Goal: Task Accomplishment & Management: Complete application form

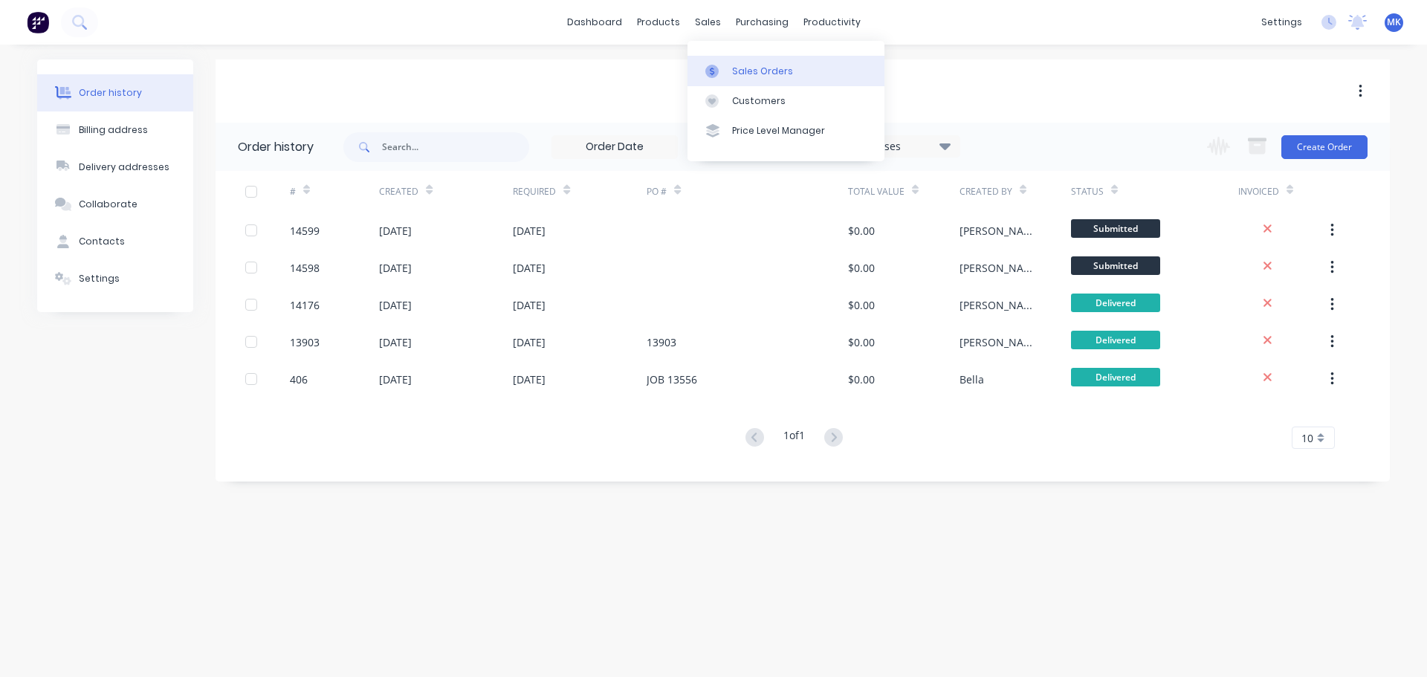
click at [710, 59] on link "Sales Orders" at bounding box center [785, 71] width 197 height 30
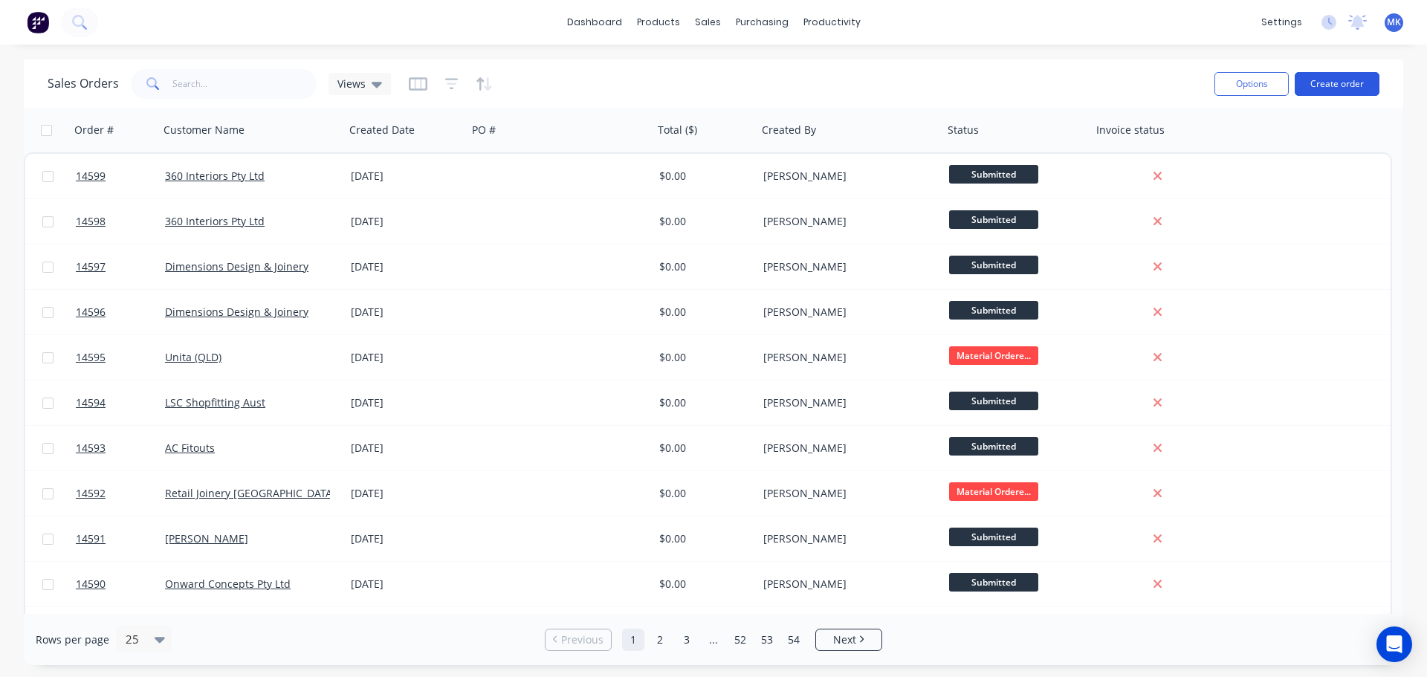
click at [1324, 79] on button "Create order" at bounding box center [1336, 84] width 85 height 24
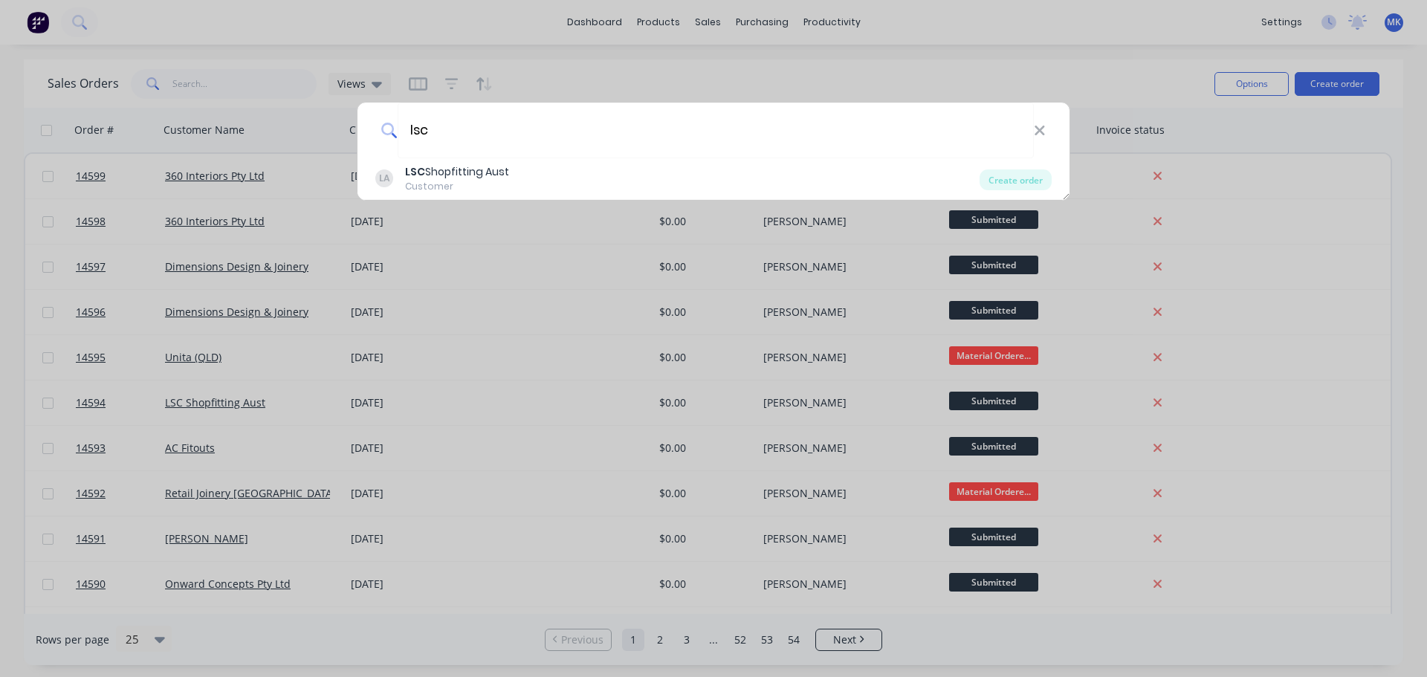
type input "lsc"
click at [464, 184] on div "Customer" at bounding box center [457, 186] width 104 height 13
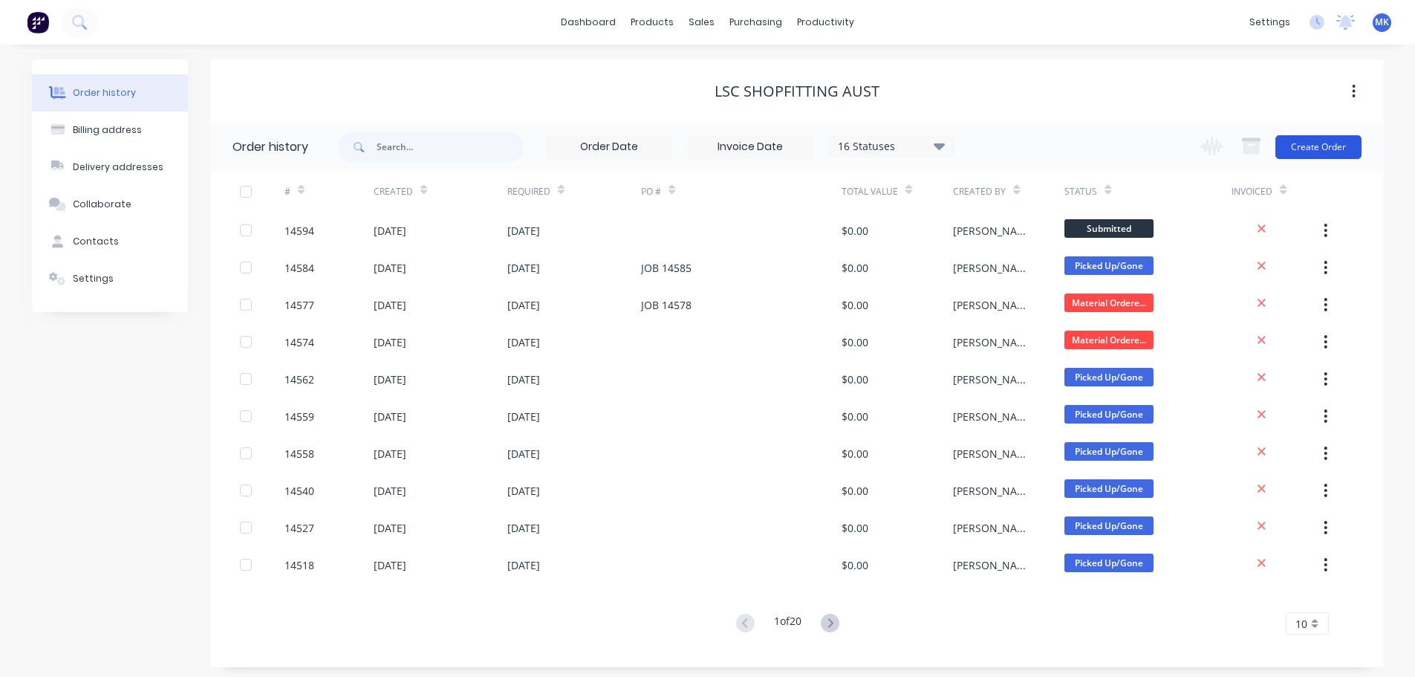
click at [1308, 157] on button "Create Order" at bounding box center [1319, 147] width 86 height 24
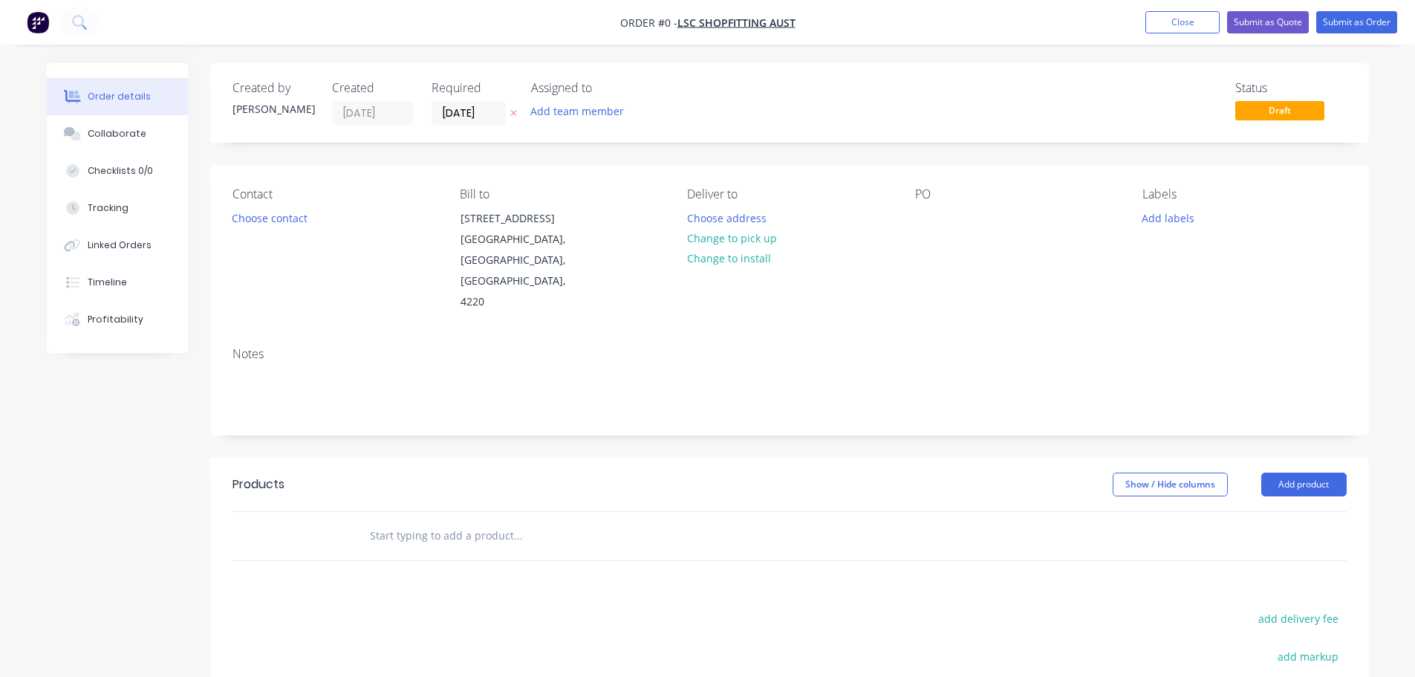
click at [555, 98] on div "Assigned to Add team member" at bounding box center [605, 103] width 149 height 44
click at [557, 114] on button "Add team member" at bounding box center [576, 111] width 109 height 20
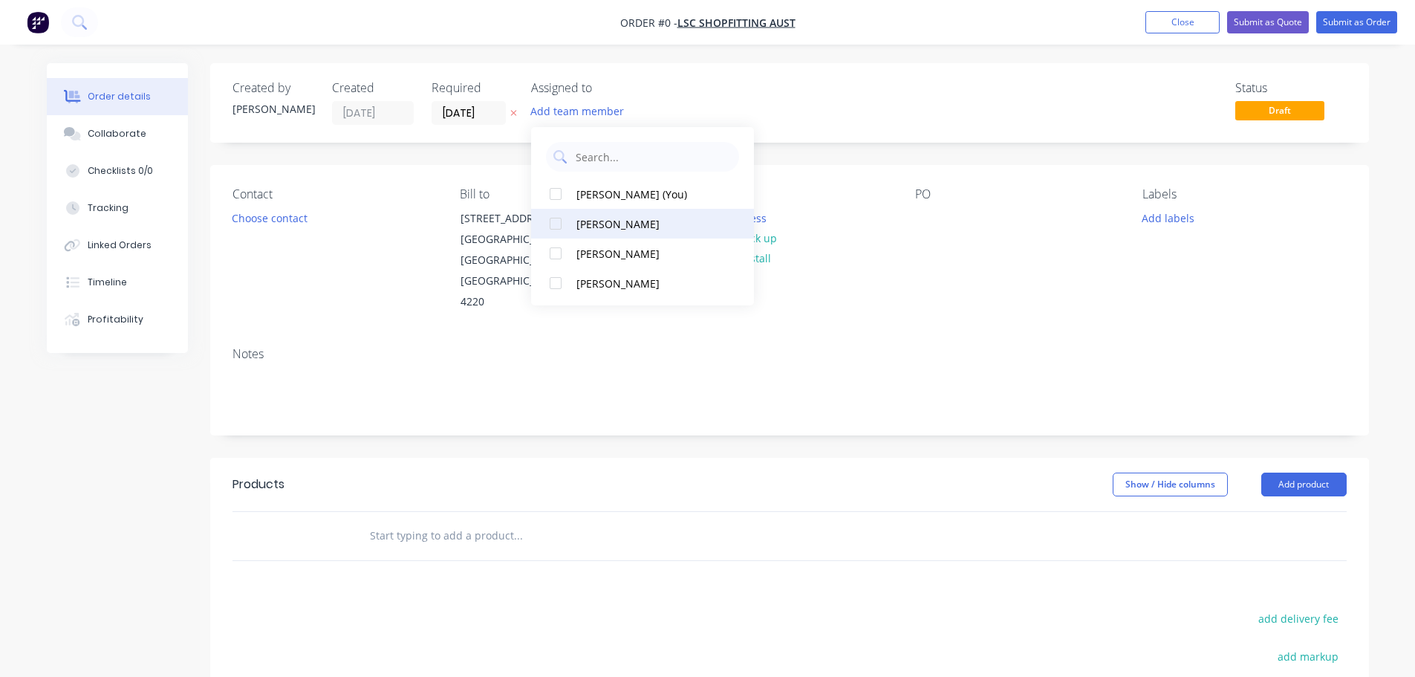
drag, startPoint x: 627, startPoint y: 253, endPoint x: 619, endPoint y: 250, distance: 8.7
click at [621, 253] on div "[PERSON_NAME]" at bounding box center [651, 254] width 149 height 16
click at [239, 213] on div "Order details Collaborate Checklists 0/0 Tracking Linked Orders Timeline Profit…" at bounding box center [708, 501] width 1352 height 877
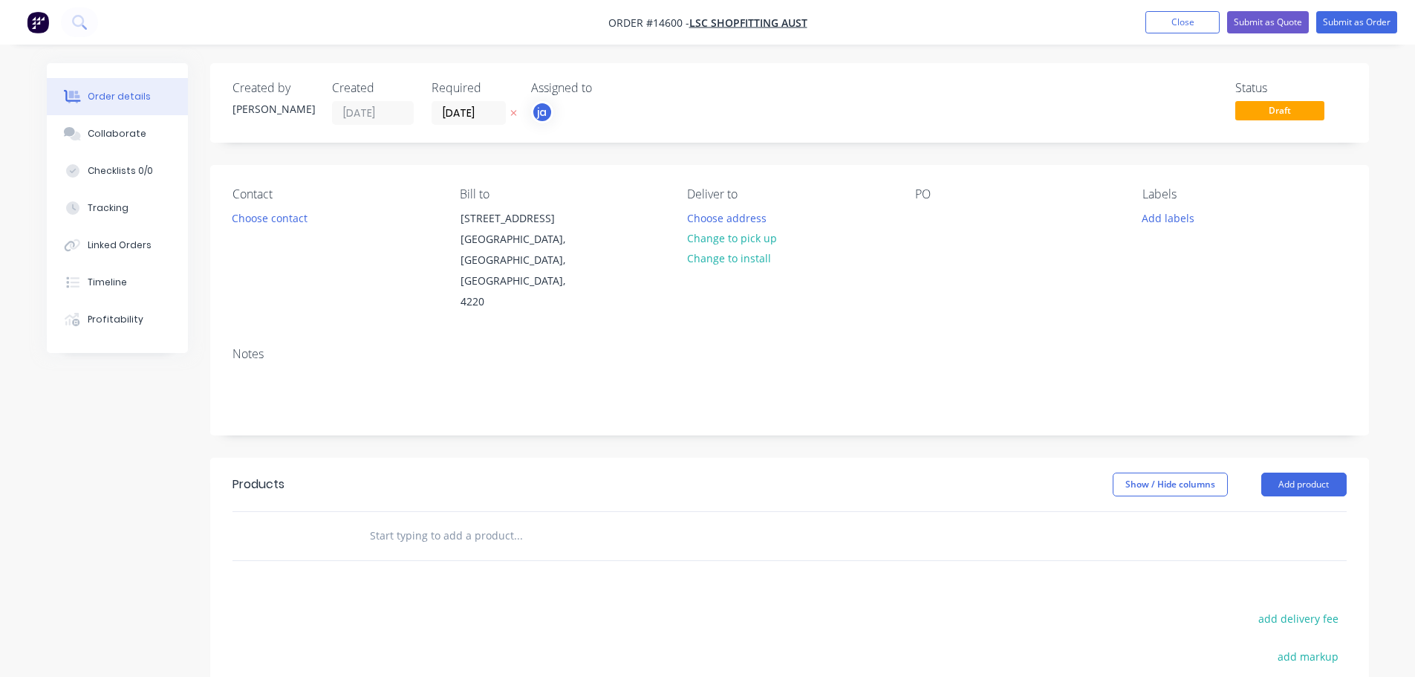
click at [236, 204] on div "Contact Choose contact" at bounding box center [335, 250] width 204 height 126
click at [255, 210] on button "Choose contact" at bounding box center [269, 217] width 91 height 20
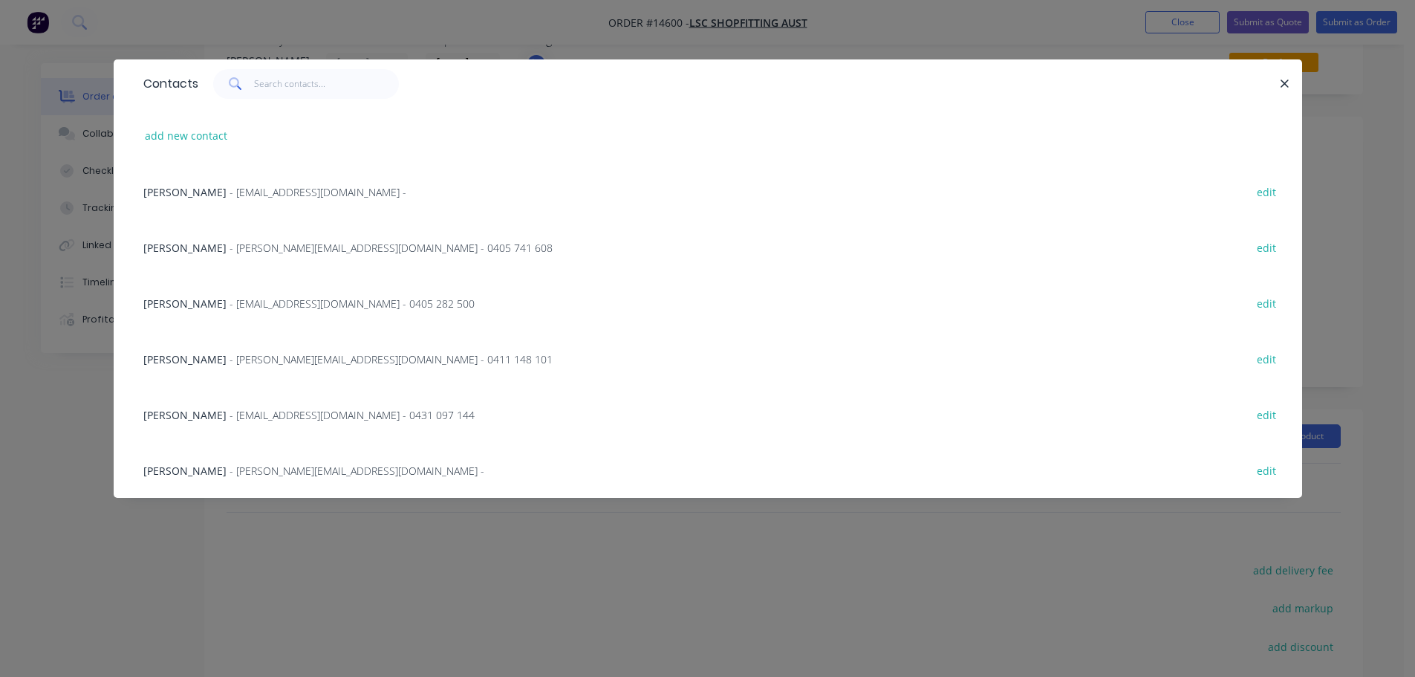
scroll to position [74, 0]
click at [209, 359] on span "[PERSON_NAME]" at bounding box center [184, 359] width 83 height 14
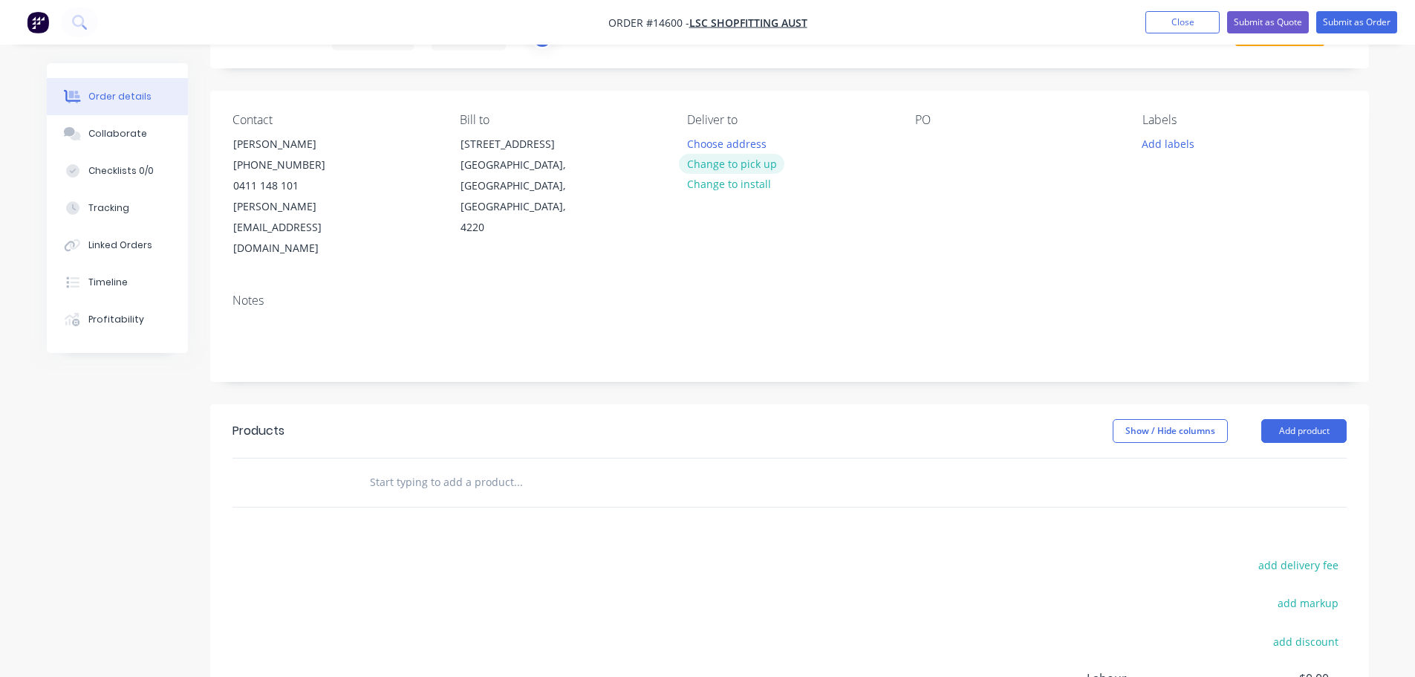
click at [762, 169] on button "Change to pick up" at bounding box center [732, 164] width 106 height 20
click at [1178, 148] on button "Add labels" at bounding box center [1169, 143] width 68 height 20
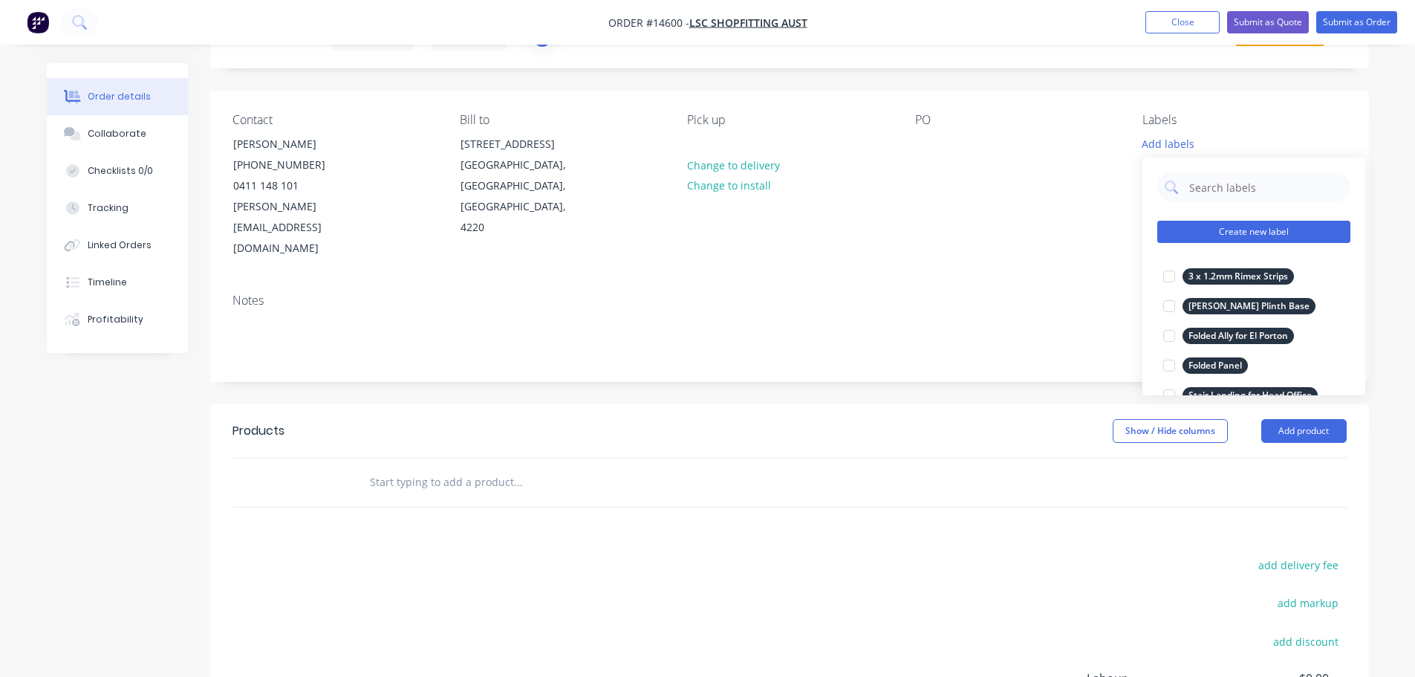
click at [1217, 224] on button "Create new label" at bounding box center [1254, 232] width 193 height 22
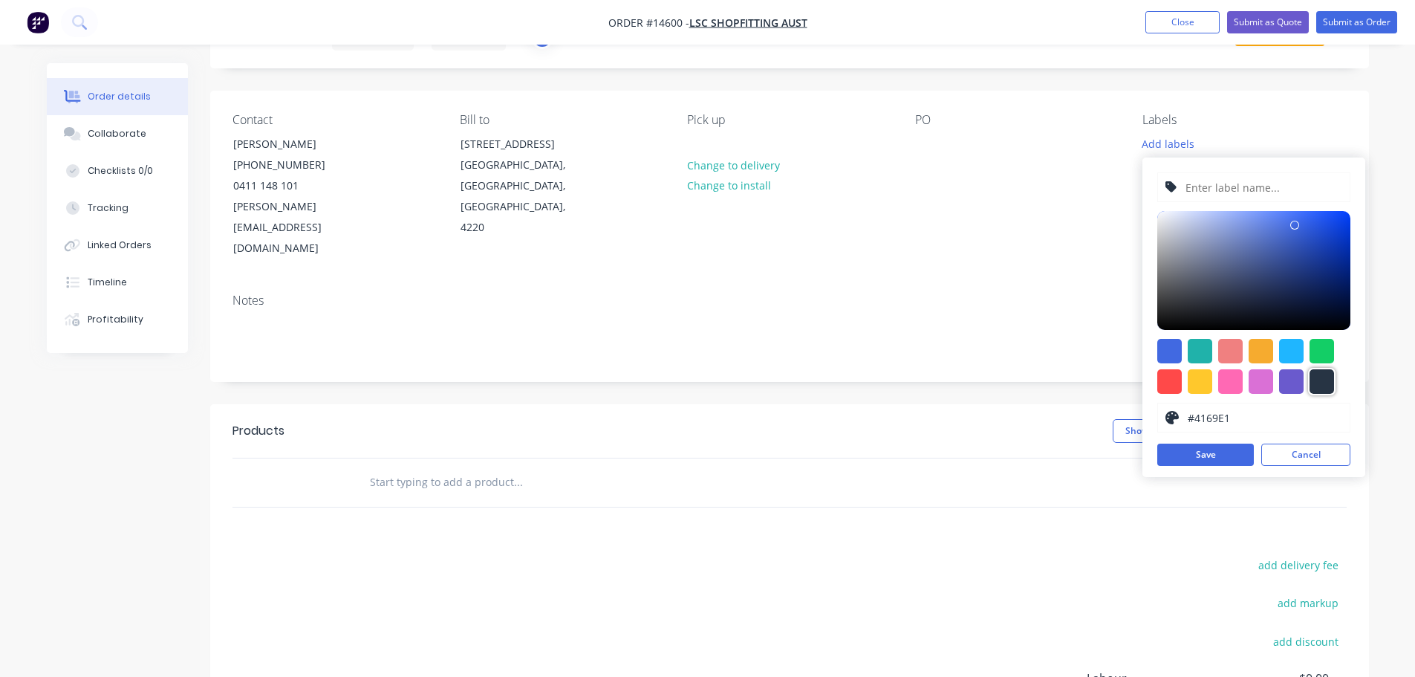
click at [1319, 392] on div at bounding box center [1322, 381] width 25 height 25
type input "#273444"
click at [1226, 193] on input "text" at bounding box center [1263, 187] width 158 height 28
paste input "Gaming Bar Kicks x 4"
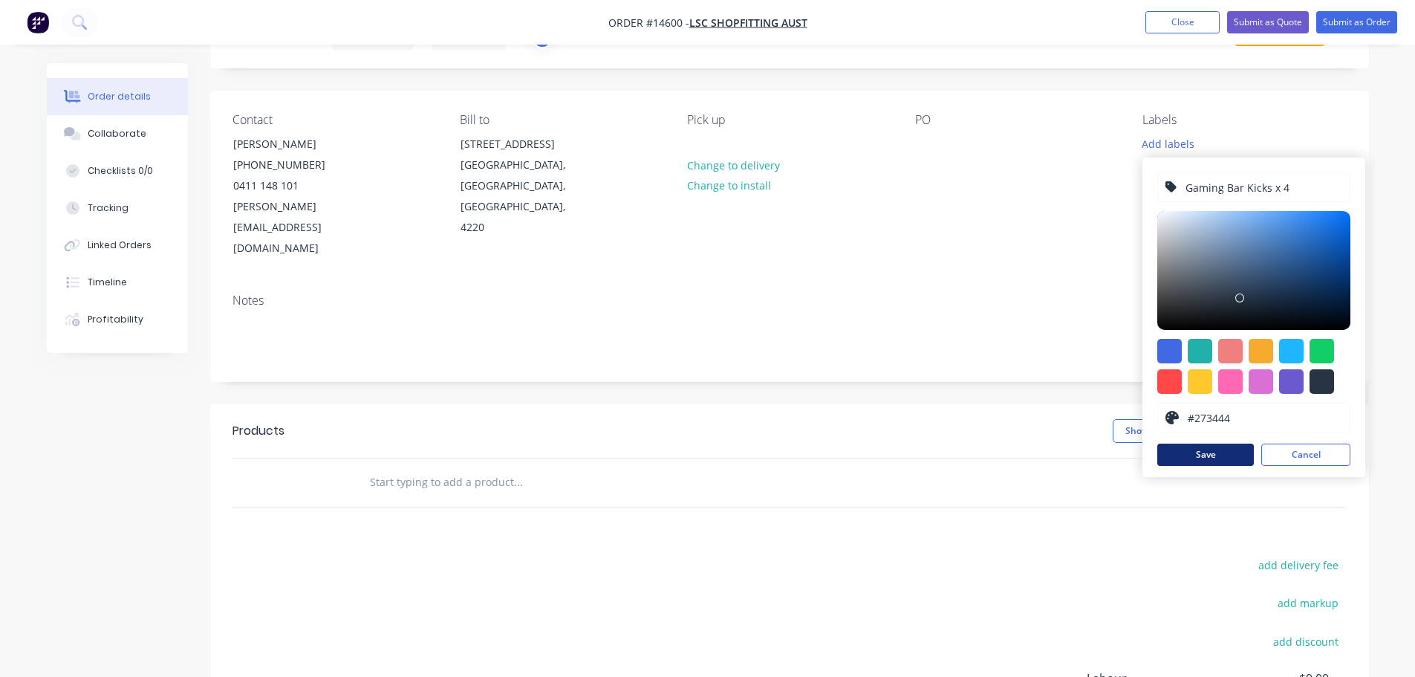
type input "Gaming Bar Kicks x 4"
click at [1184, 453] on button "Save" at bounding box center [1206, 455] width 97 height 22
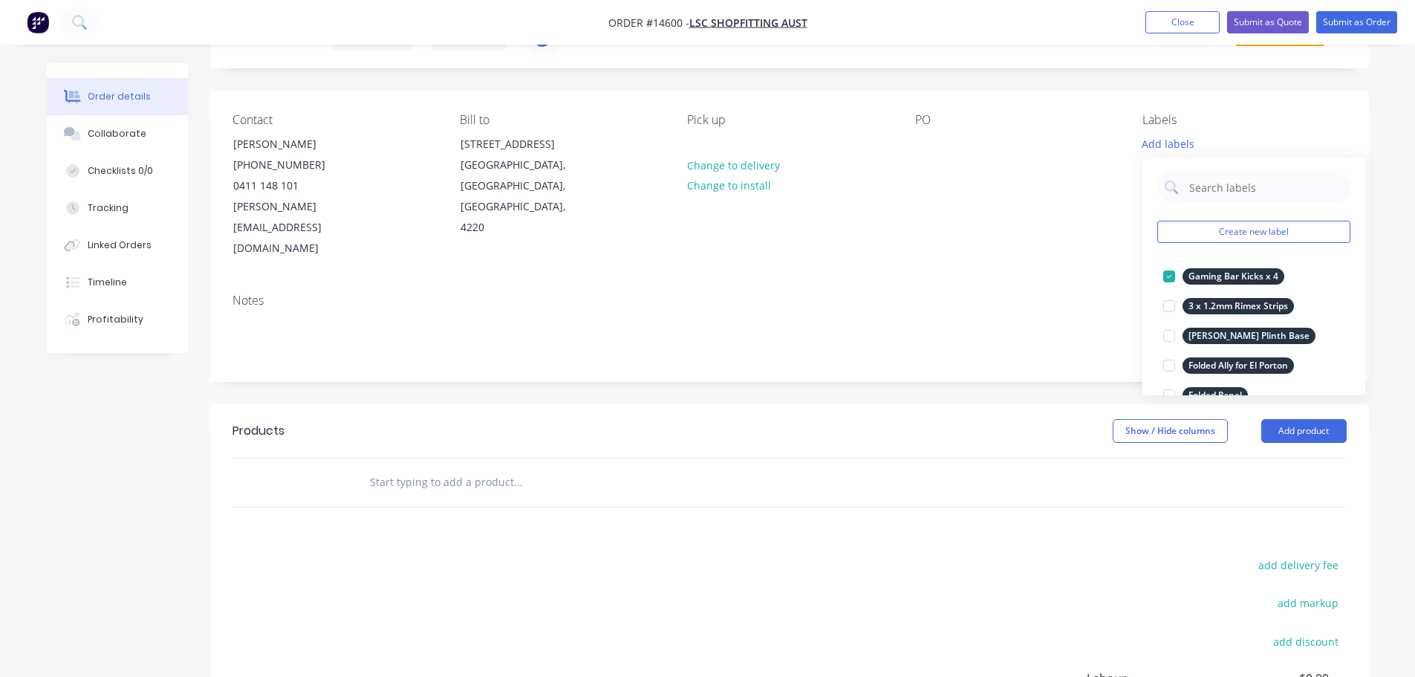
click at [438, 467] on input "text" at bounding box center [517, 482] width 297 height 30
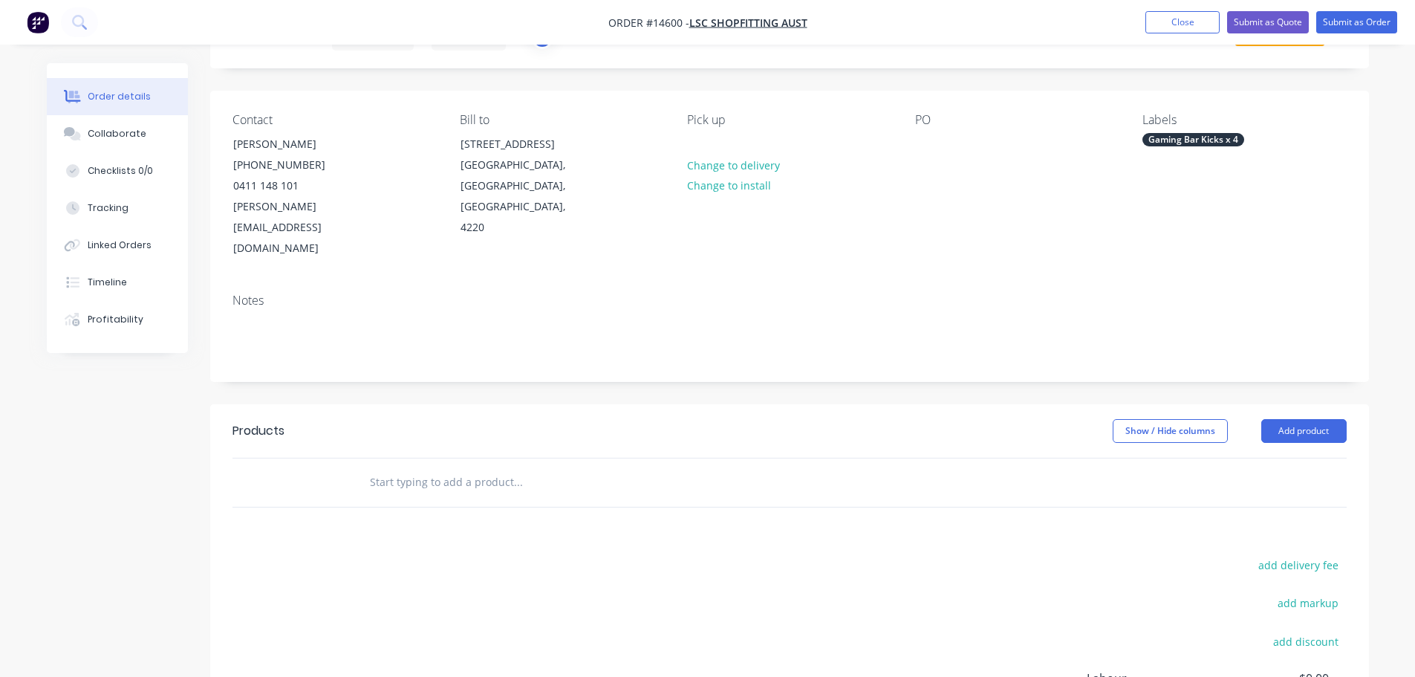
paste input "Gaming Bar Kicks x 4"
type input "Gaming Bar Kicks x 4"
click at [580, 515] on button "Add Gaming Bar Kicks x 4 to order" at bounding box center [598, 539] width 446 height 48
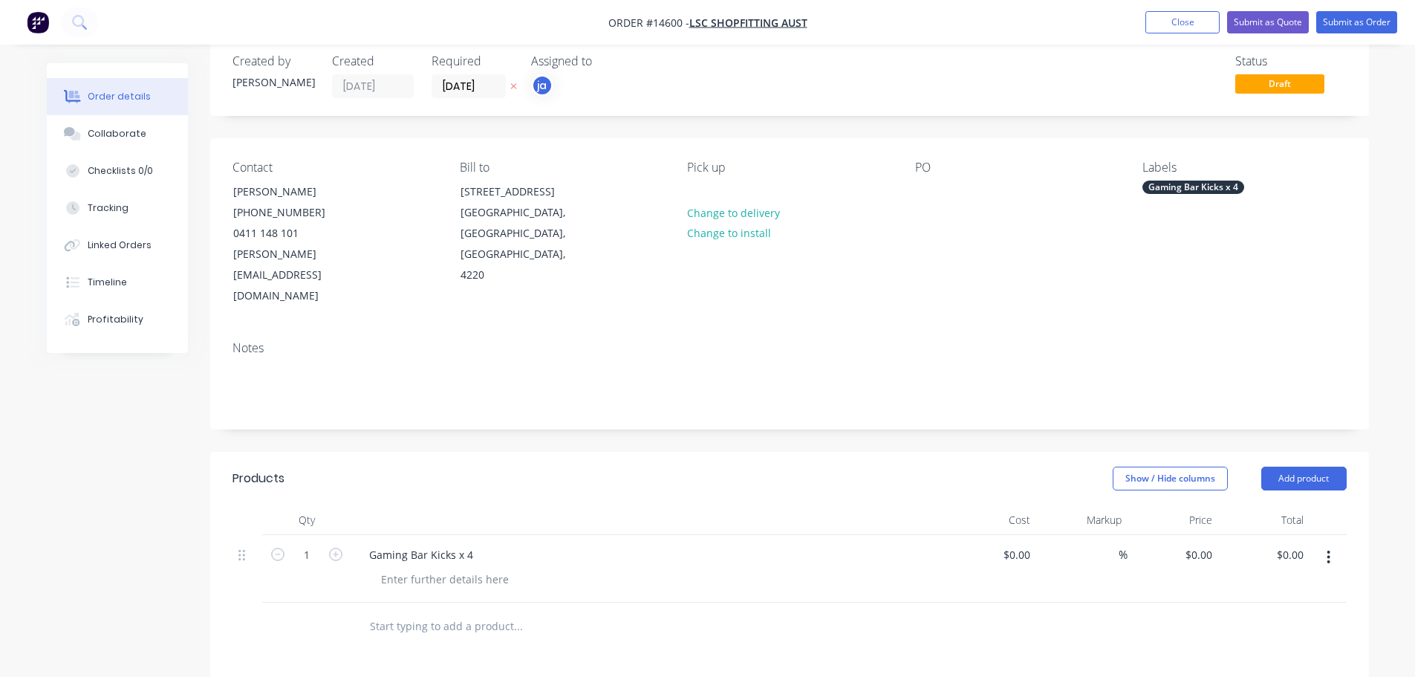
scroll to position [0, 0]
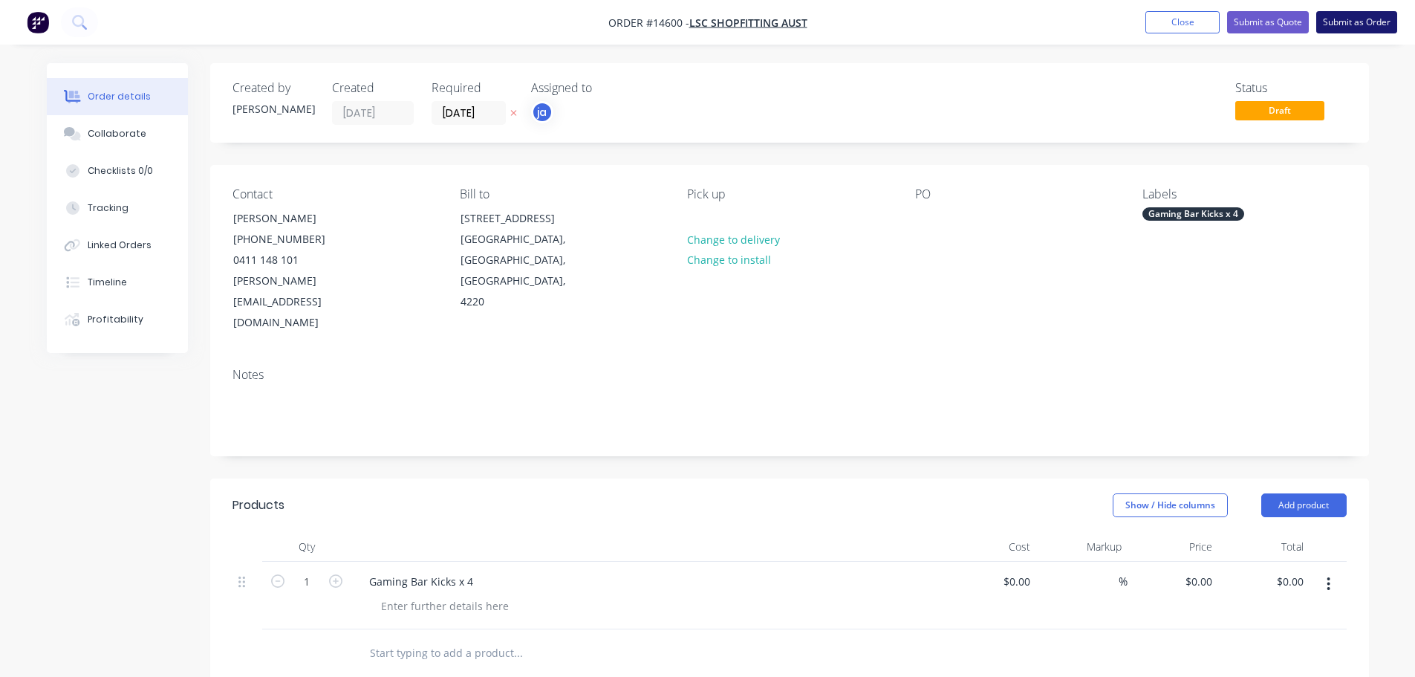
click at [1343, 26] on button "Submit as Order" at bounding box center [1357, 22] width 81 height 22
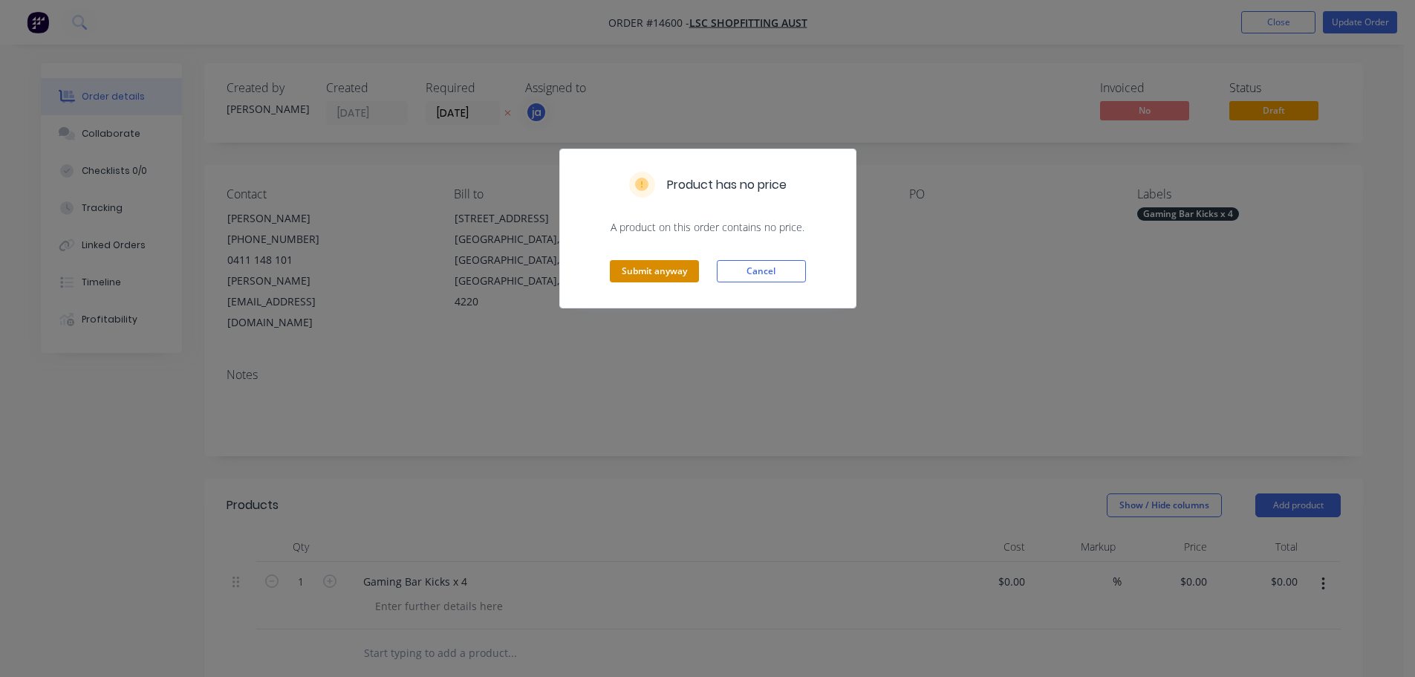
click at [653, 263] on button "Submit anyway" at bounding box center [654, 271] width 89 height 22
